Goal: Information Seeking & Learning: Understand process/instructions

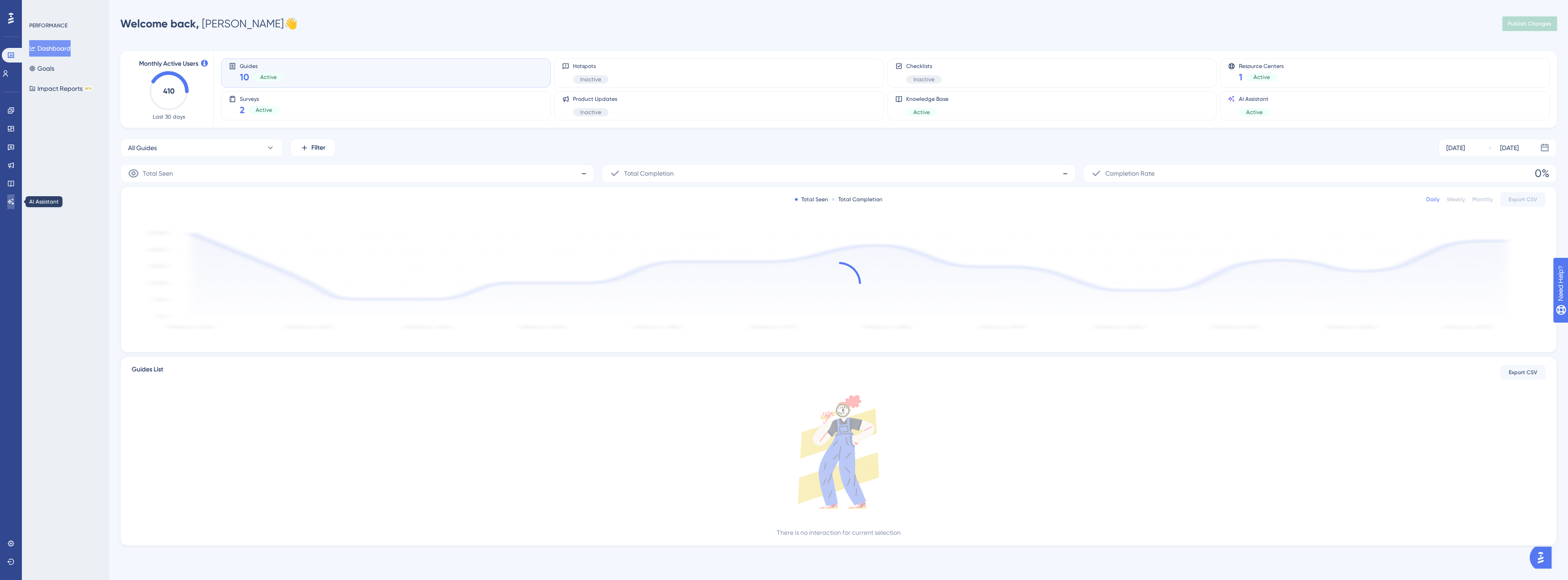
click at [14, 201] on icon at bounding box center [11, 201] width 7 height 7
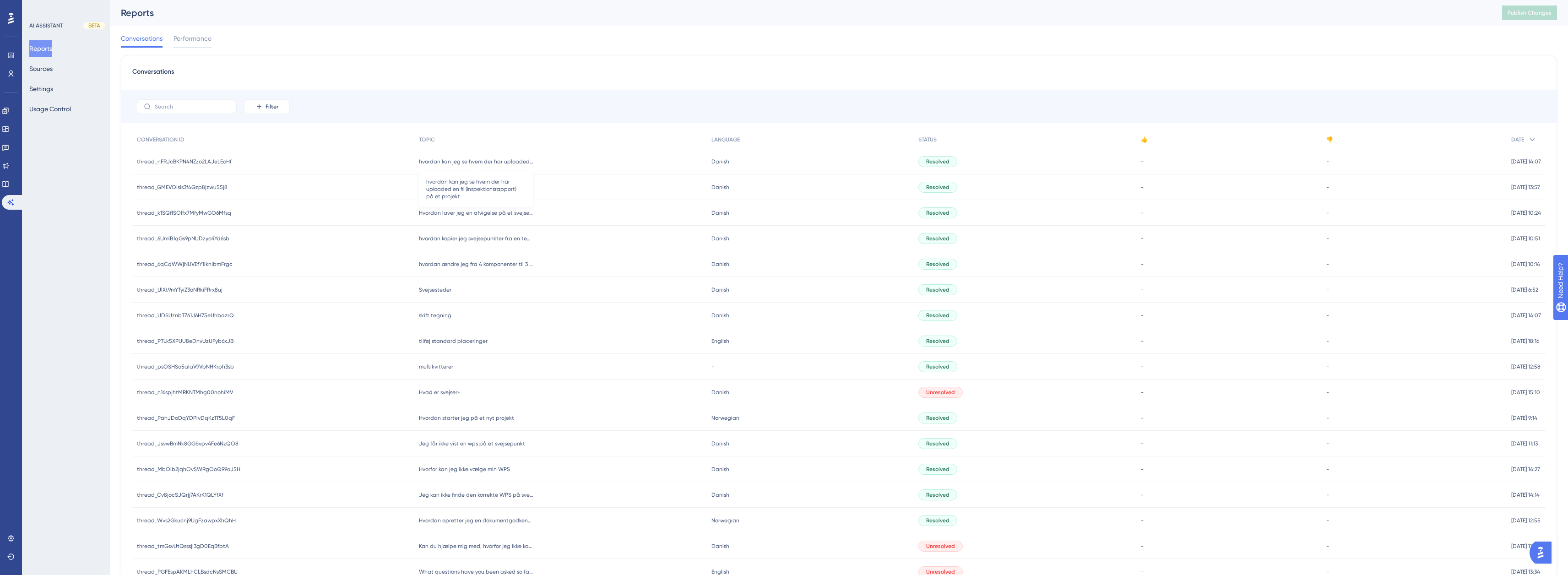
click at [465, 159] on span "hvordan kan jeg se hvem der har uploaded en fil (inspektionsrapport) på et proj…" at bounding box center [476, 161] width 115 height 7
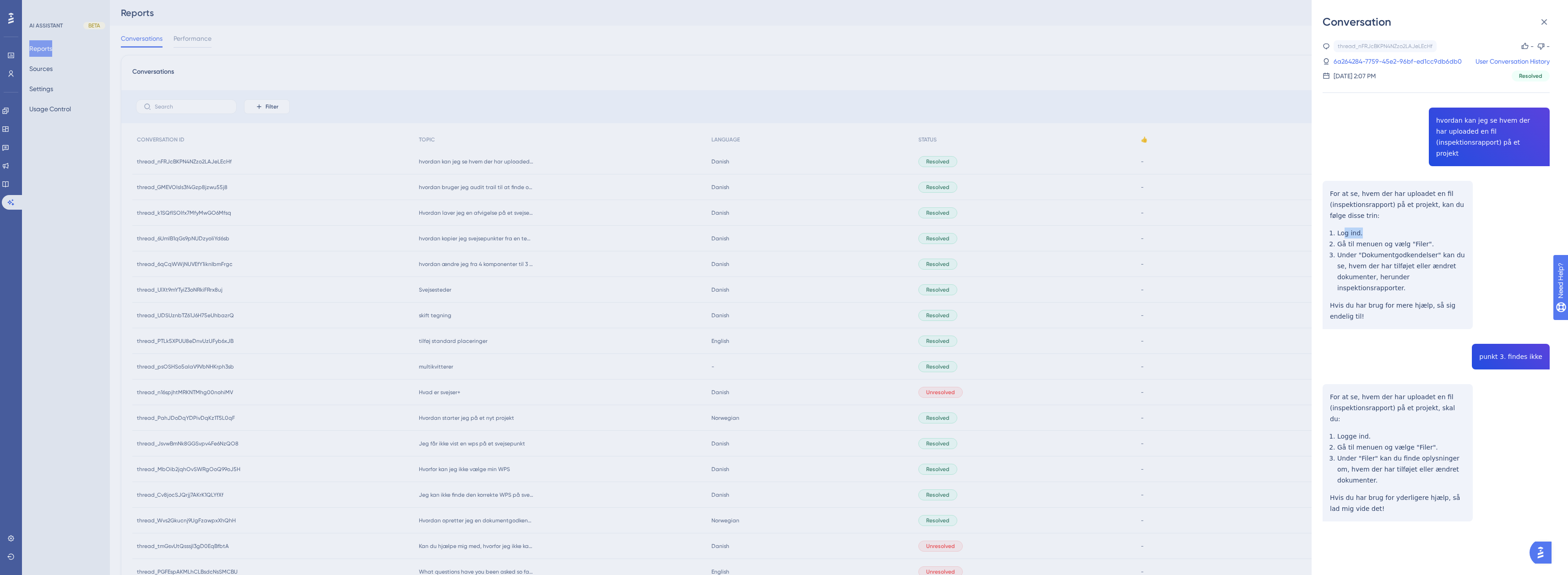
drag, startPoint x: 1372, startPoint y: 224, endPoint x: 1343, endPoint y: 222, distance: 29.1
click at [1343, 222] on div "thread_nFRJcBKPN4NZzo2LAJeLEcHf Copy - - 6a264284-7759-45e2-96bf-ed1cc9db6db0 U…" at bounding box center [1435, 304] width 227 height 528
click at [1416, 224] on div "thread_nFRJcBKPN4NZzo2LAJeLEcHf Copy - - 6a264284-7759-45e2-96bf-ed1cc9db6db0 U…" at bounding box center [1435, 304] width 227 height 528
drag, startPoint x: 1431, startPoint y: 234, endPoint x: 1337, endPoint y: 235, distance: 94.0
click at [1337, 235] on div "thread_nFRJcBKPN4NZzo2LAJeLEcHf Copy - - 6a264284-7759-45e2-96bf-ed1cc9db6db0 U…" at bounding box center [1435, 304] width 227 height 528
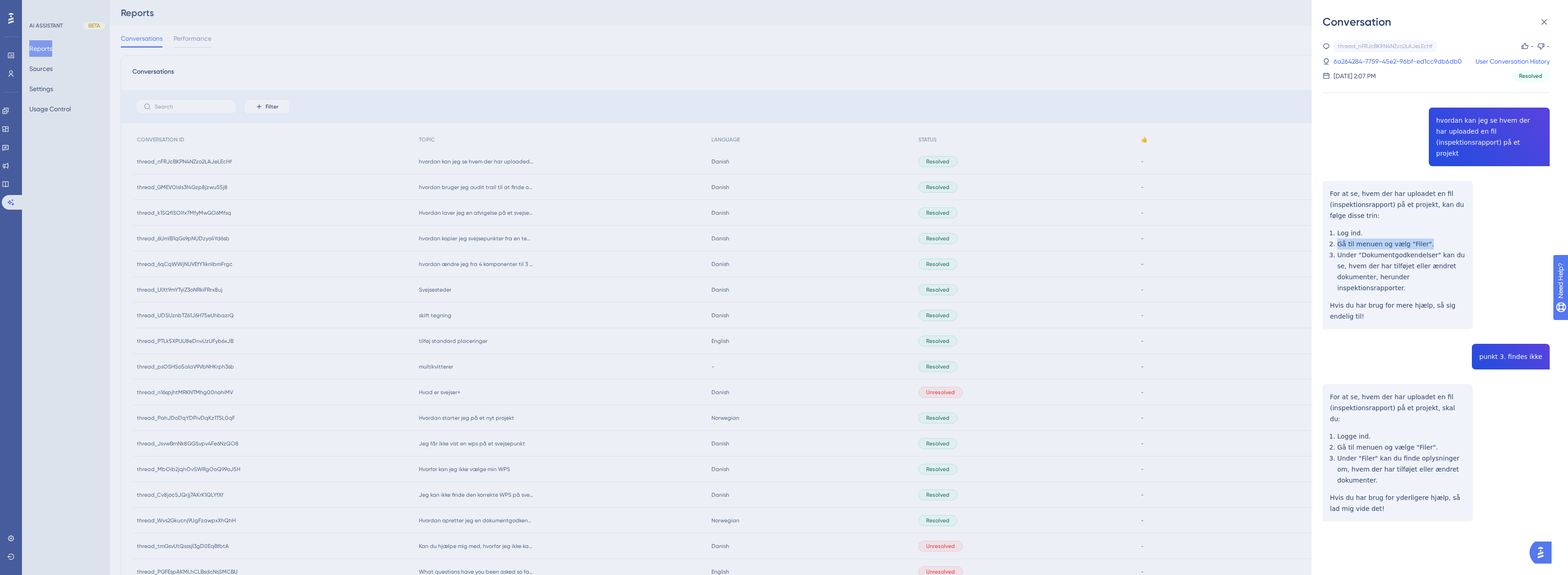
click at [1386, 237] on div "thread_nFRJcBKPN4NZzo2LAJeLEcHf Copy - - 6a264284-7759-45e2-96bf-ed1cc9db6db0 U…" at bounding box center [1435, 304] width 227 height 528
click at [1411, 248] on div "thread_nFRJcBKPN4NZzo2LAJeLEcHf Copy - - 6a264284-7759-45e2-96bf-ed1cc9db6db0 U…" at bounding box center [1435, 304] width 227 height 528
click at [1422, 252] on div "thread_nFRJcBKPN4NZzo2LAJeLEcHf Copy - - 6a264284-7759-45e2-96bf-ed1cc9db6db0 U…" at bounding box center [1435, 304] width 227 height 528
click at [1540, 28] on button at bounding box center [1544, 22] width 19 height 19
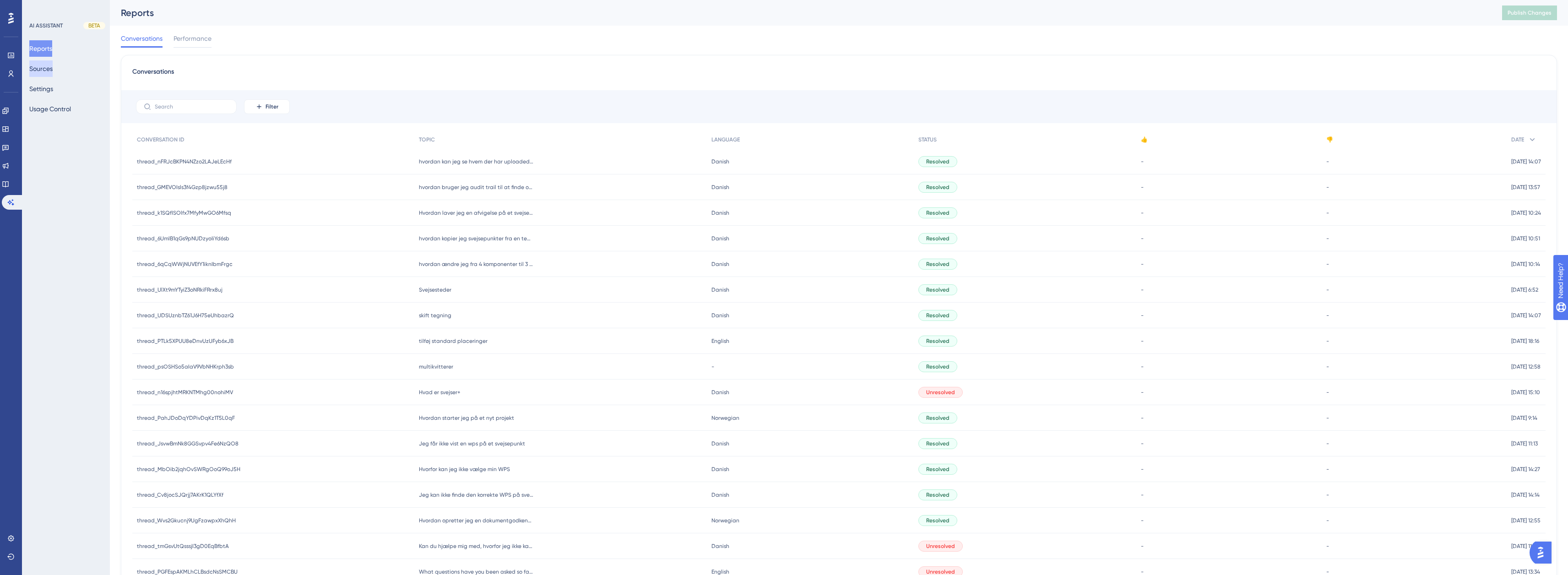
click at [48, 65] on button "Sources" at bounding box center [41, 68] width 24 height 16
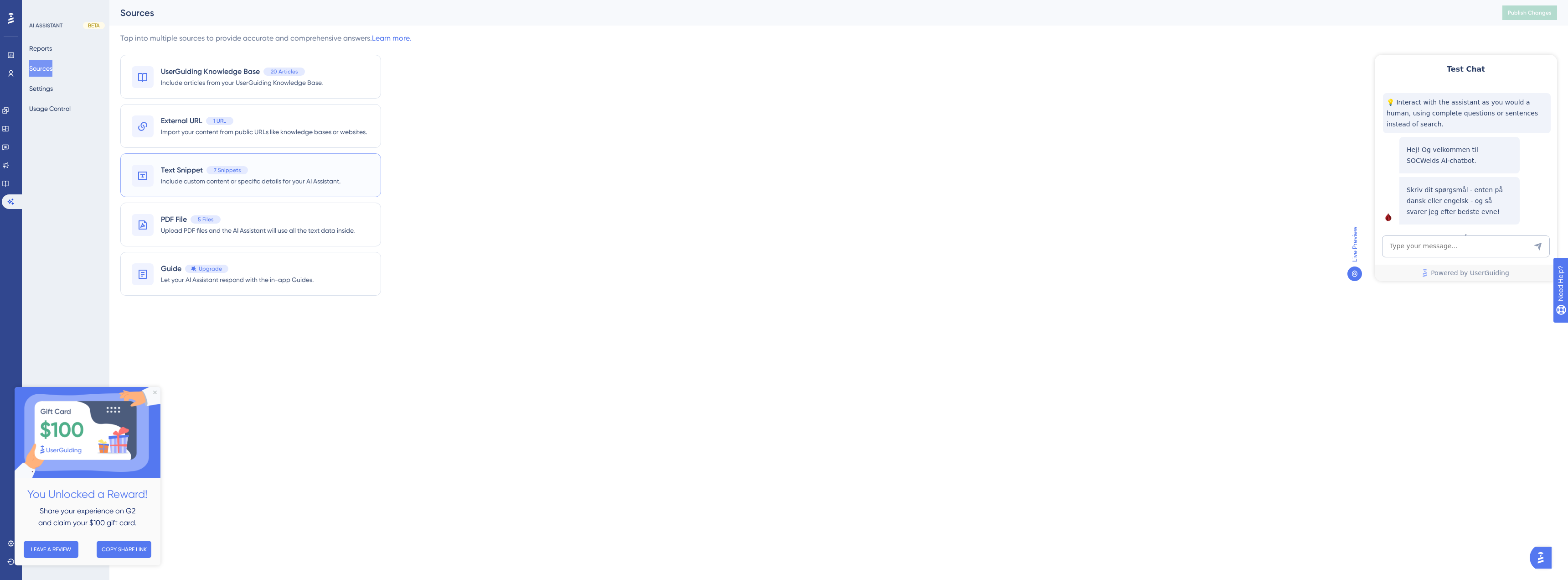
click at [190, 166] on span "Text Snippet" at bounding box center [182, 170] width 42 height 11
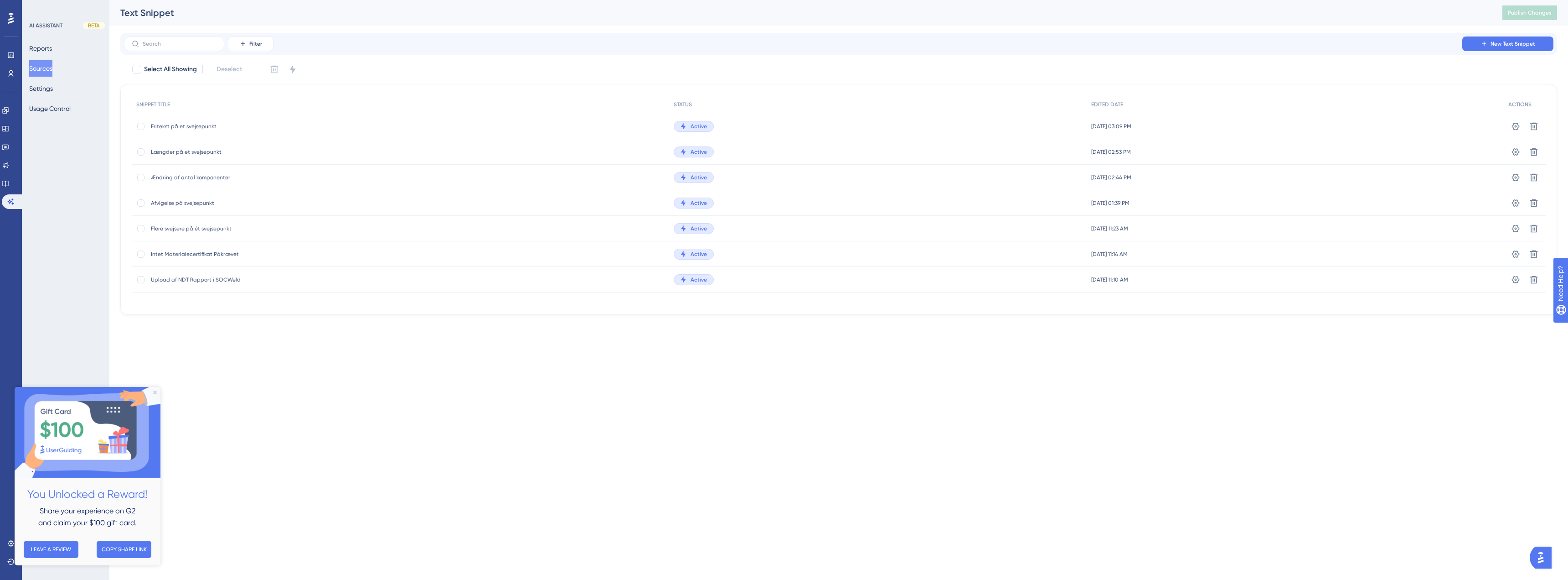
click at [153, 391] on img at bounding box center [87, 432] width 146 height 92
click at [42, 39] on div "AI ASSISTANT BETA Reports Sources Settings Usage Control" at bounding box center [66, 69] width 74 height 95
click at [42, 43] on button "Reports" at bounding box center [40, 49] width 23 height 16
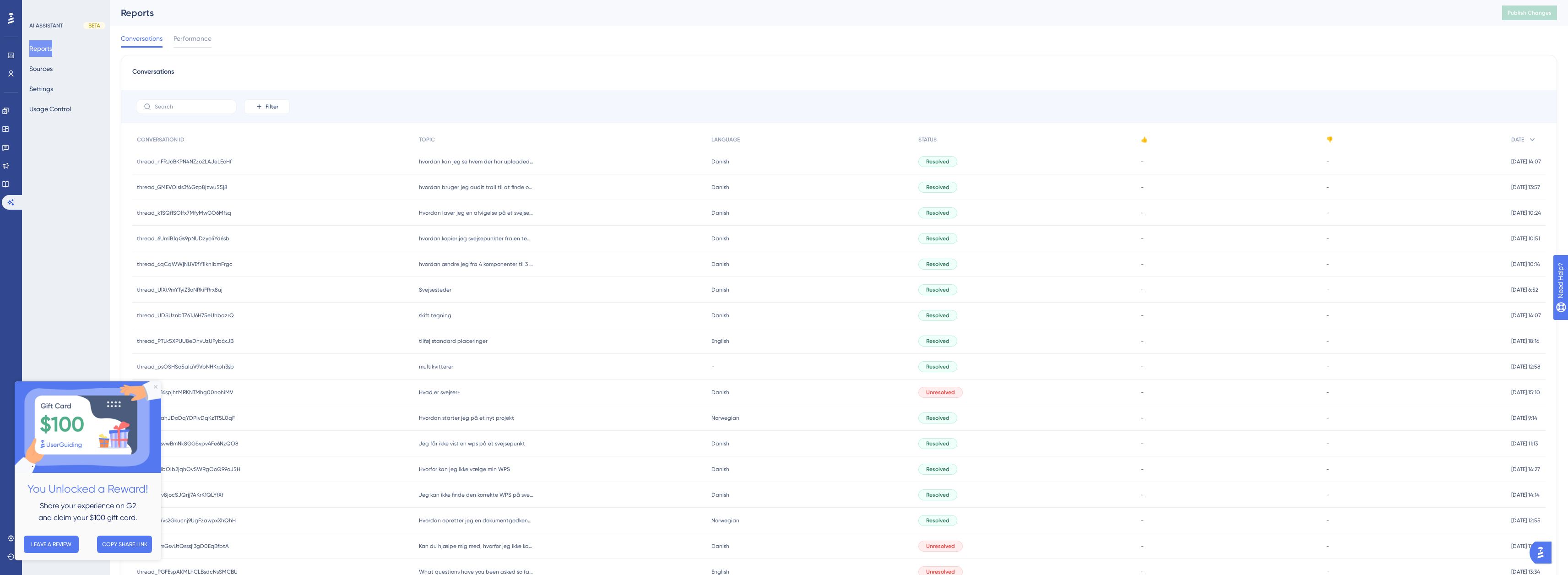
click at [451, 192] on div "hvordan bruger jeg audit trail til at finde oplysninger på en fil der uploadet …" at bounding box center [560, 187] width 293 height 26
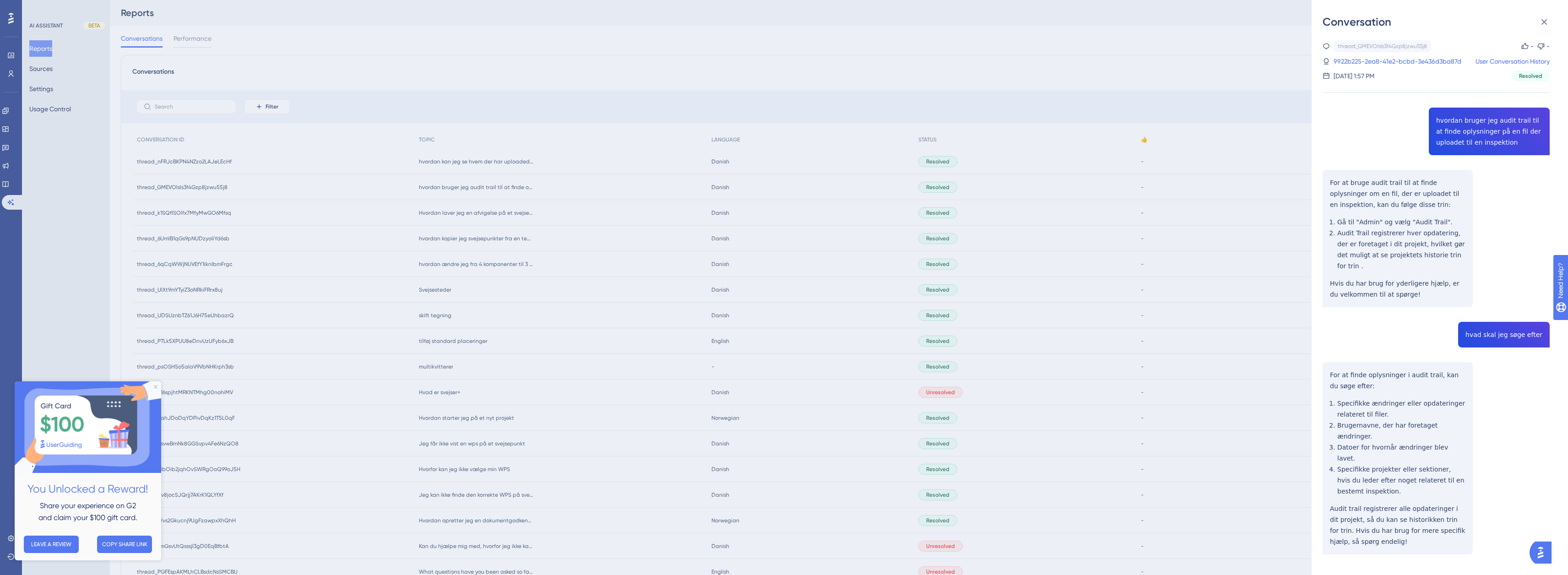
click at [1312, 267] on div "Conversation thread_GMEVOIsls3f4Gzp8jzwu55j8 Copy - - 9922b225-2ea8-41e2-bcbd-3…" at bounding box center [1440, 287] width 256 height 575
click at [1304, 266] on div "Conversation thread_GMEVOIsls3f4Gzp8jzwu55j8 Copy - - 9922b225-2ea8-41e2-bcbd-3…" at bounding box center [784, 287] width 1568 height 575
